Goal: Find specific page/section: Find specific page/section

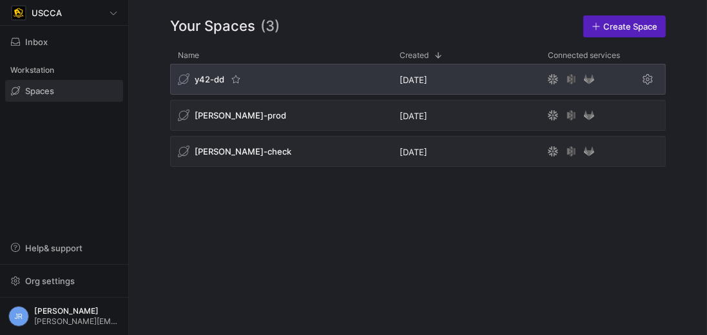
click at [208, 77] on span "y42-dd" at bounding box center [210, 79] width 30 height 10
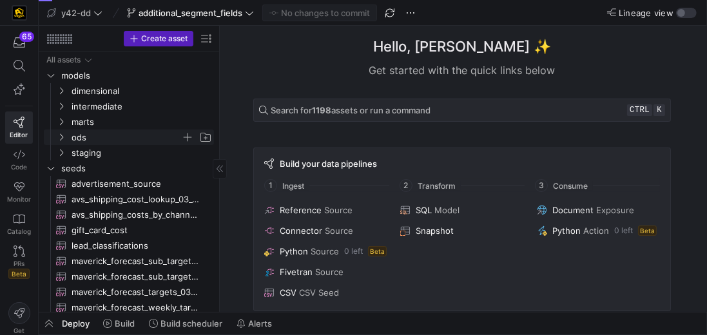
click at [79, 138] on span "ods" at bounding box center [127, 137] width 110 height 15
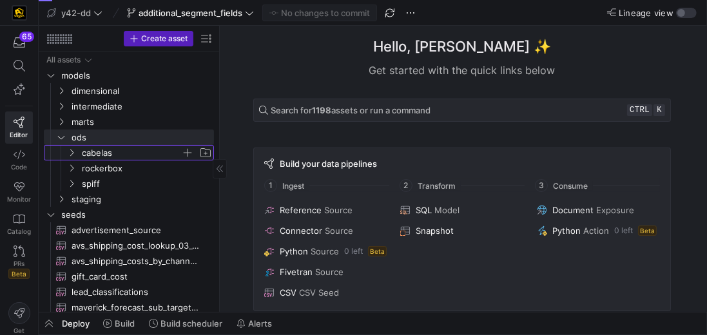
click at [98, 153] on span "cabelas" at bounding box center [131, 153] width 99 height 15
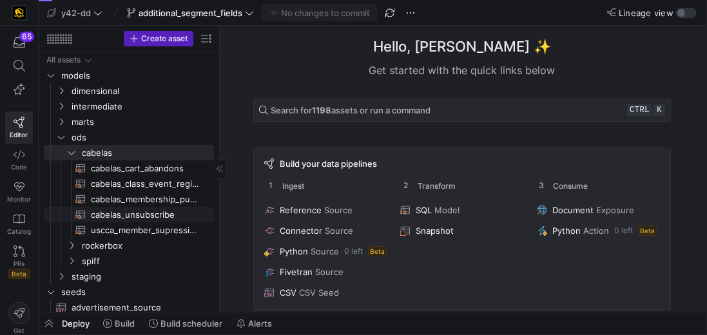
click at [159, 215] on span "cabelas_unsubscribe​​​​​​​​​​" at bounding box center [145, 215] width 108 height 15
